Goal: Transaction & Acquisition: Purchase product/service

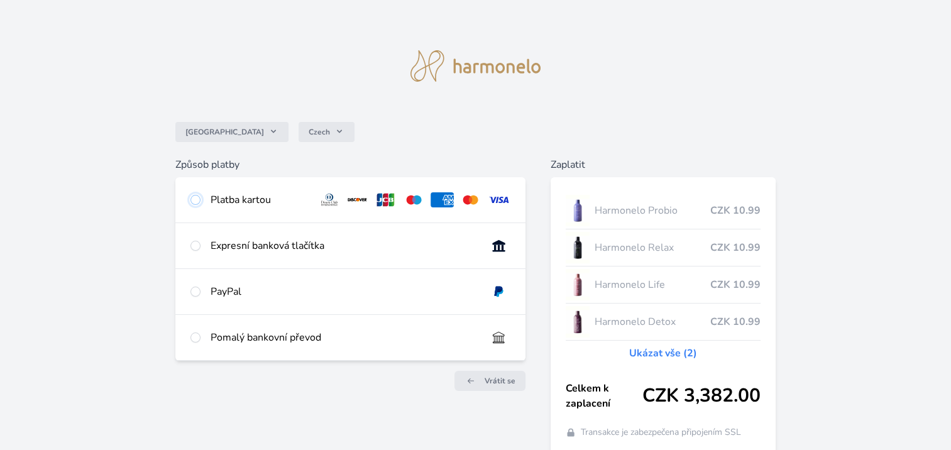
click at [194, 201] on input "radio" at bounding box center [195, 200] width 10 height 10
radio input "true"
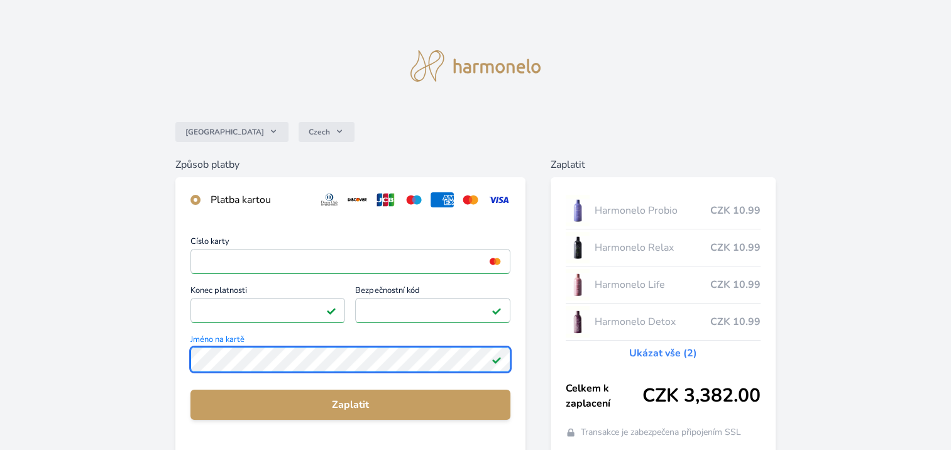
click at [25, 355] on div "Česko Czech Způsob platby Platba kartou Číslo karty <p>Your browser does not su…" at bounding box center [475, 327] width 951 height 654
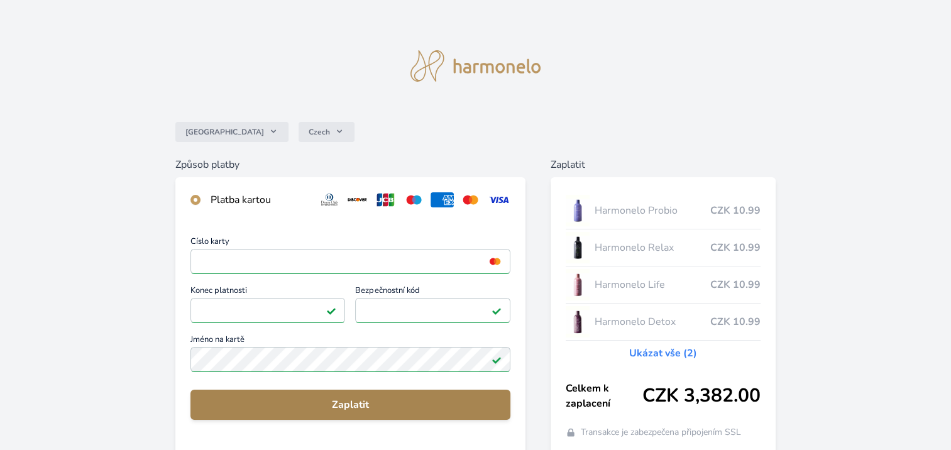
click at [397, 407] on span "Zaplatit" at bounding box center [351, 404] width 300 height 15
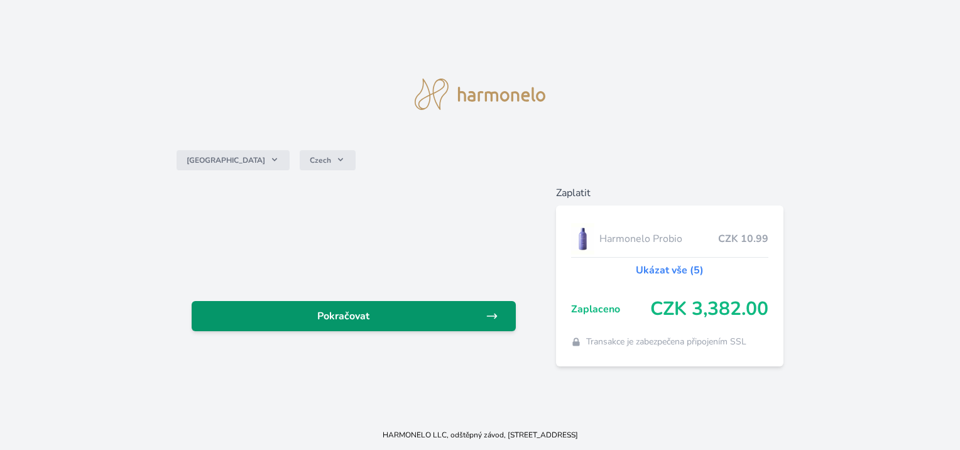
click at [299, 317] on span "Pokračovat" at bounding box center [343, 316] width 283 height 15
